Goal: Transaction & Acquisition: Register for event/course

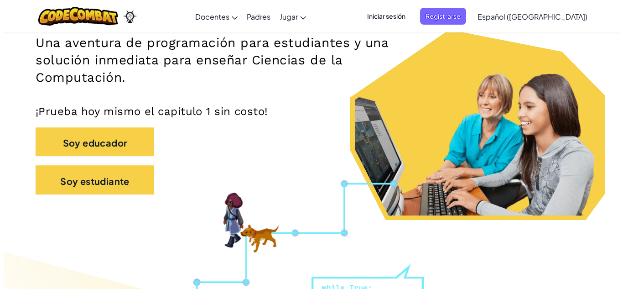
scroll to position [146, 0]
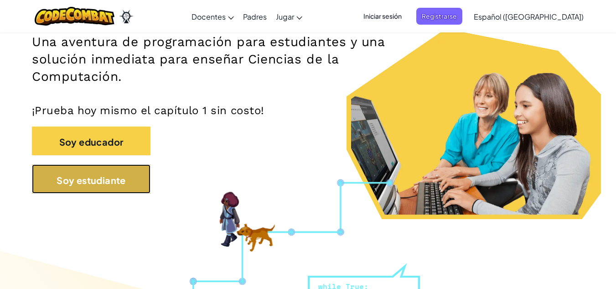
click at [107, 177] on font "Soy estudiante" at bounding box center [91, 179] width 69 height 11
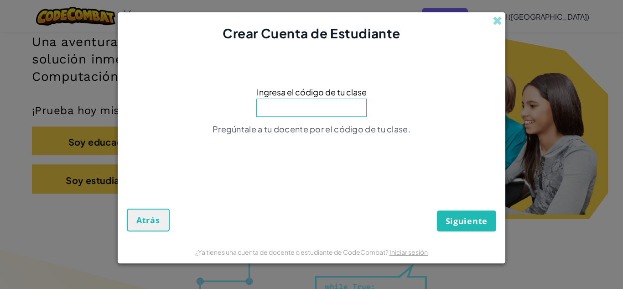
click at [494, 14] on div "Crear Cuenta de Estudiante" at bounding box center [311, 27] width 387 height 30
click at [496, 17] on span at bounding box center [497, 21] width 10 height 10
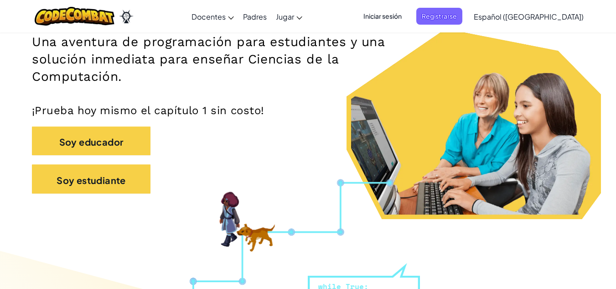
click at [402, 15] on font "Iniciar sesión" at bounding box center [382, 16] width 38 height 8
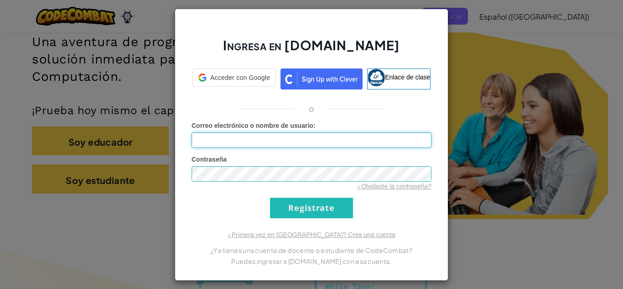
type input "[EMAIL_ADDRESS][DOMAIN_NAME]"
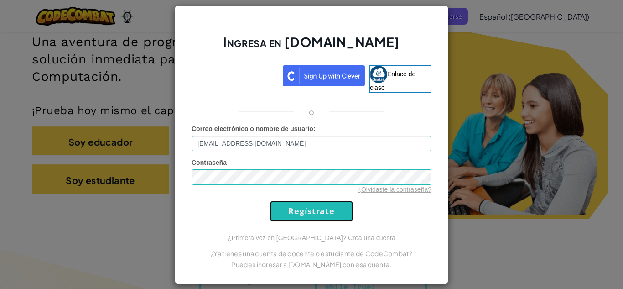
click at [298, 216] on input "Regístrate" at bounding box center [311, 211] width 83 height 21
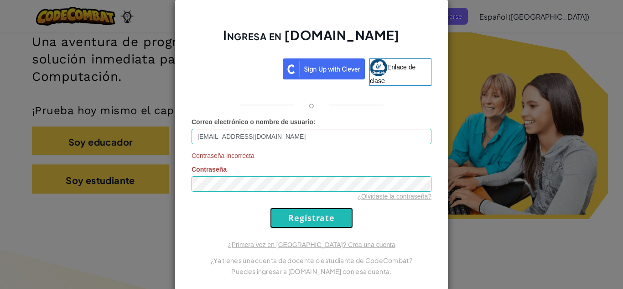
click at [349, 218] on input "Regístrate" at bounding box center [311, 217] width 83 height 21
click at [325, 225] on input "Regístrate" at bounding box center [311, 217] width 83 height 21
click at [475, 222] on div "Ingresa en [DOMAIN_NAME] Enlace de clase o Correo electrónico o nombre de usuar…" at bounding box center [311, 144] width 623 height 289
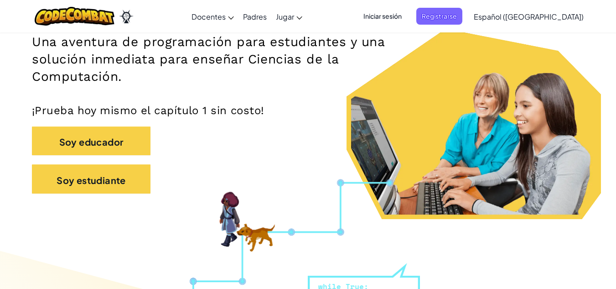
click at [325, 133] on div "Soy educador" at bounding box center [308, 145] width 552 height 38
click at [402, 15] on font "Iniciar sesión" at bounding box center [382, 16] width 38 height 8
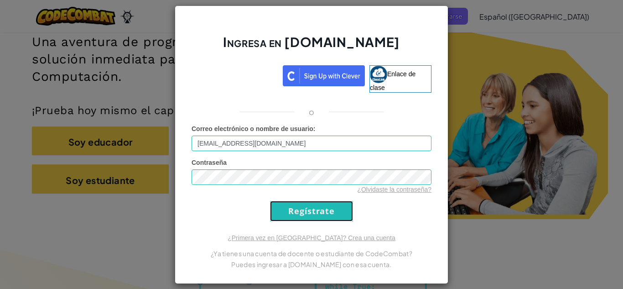
click at [293, 207] on input "Regístrate" at bounding box center [311, 211] width 83 height 21
